Goal: Check status: Check status

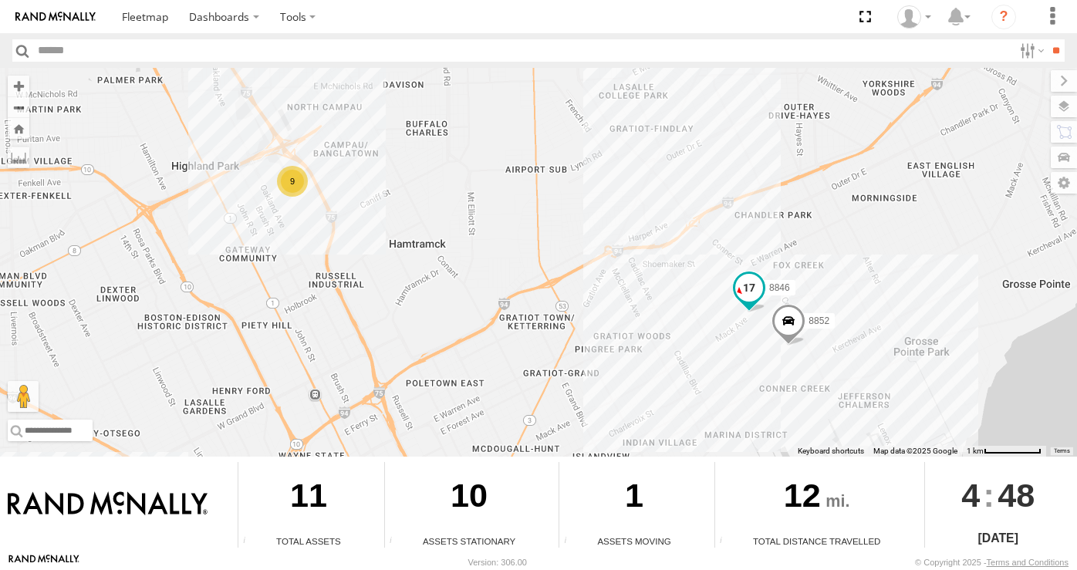
click at [748, 290] on span at bounding box center [749, 288] width 28 height 28
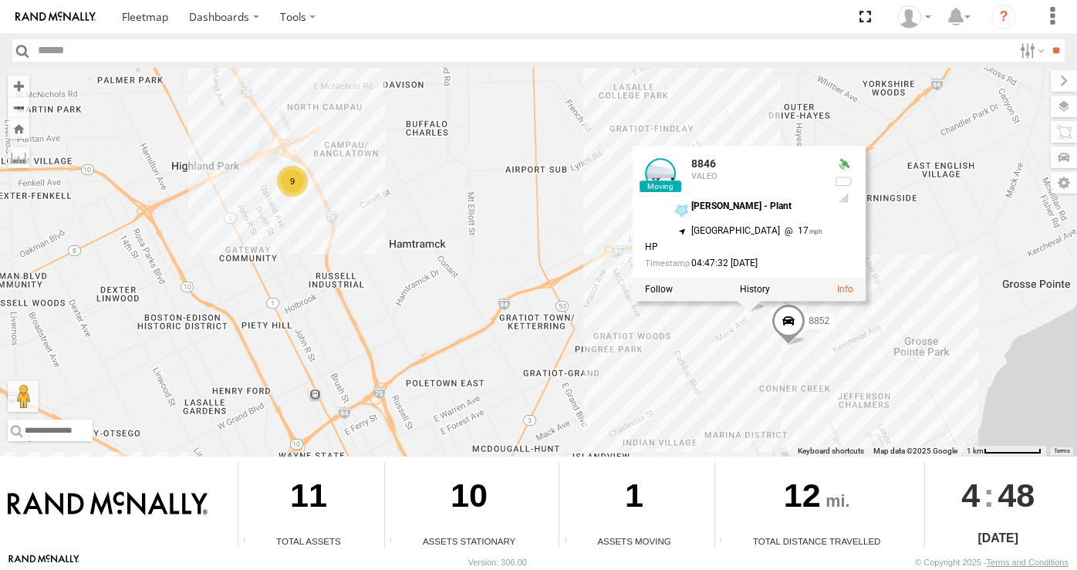
click at [776, 194] on div "8846 VALEO" at bounding box center [756, 177] width 131 height 37
